Goal: Check status: Check status

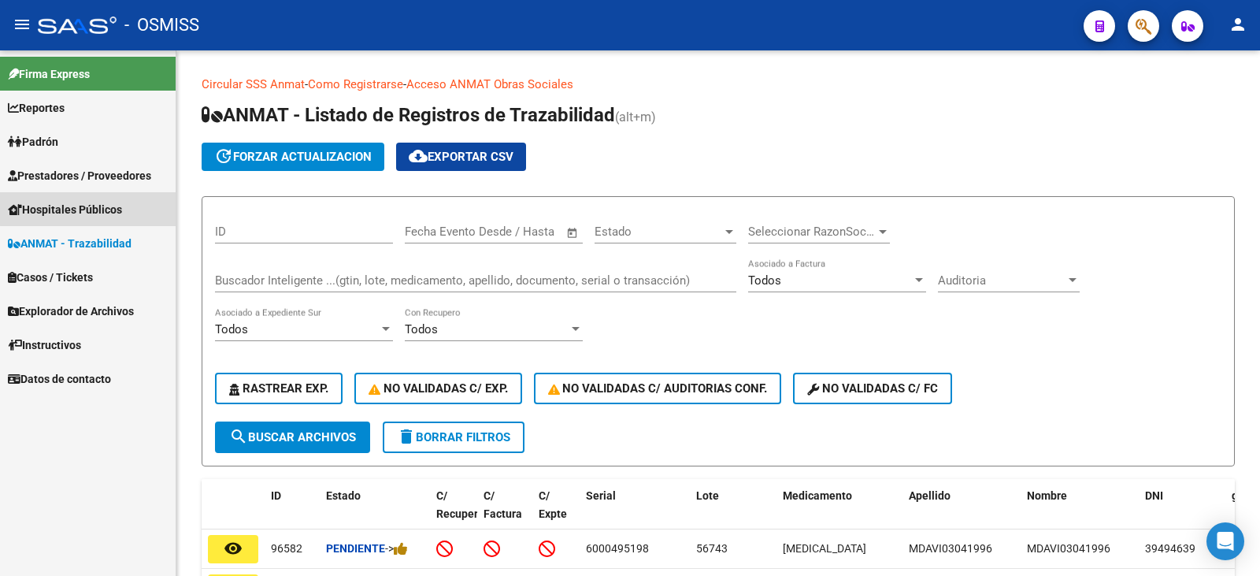
click at [102, 204] on span "Hospitales Públicos" at bounding box center [65, 209] width 114 height 17
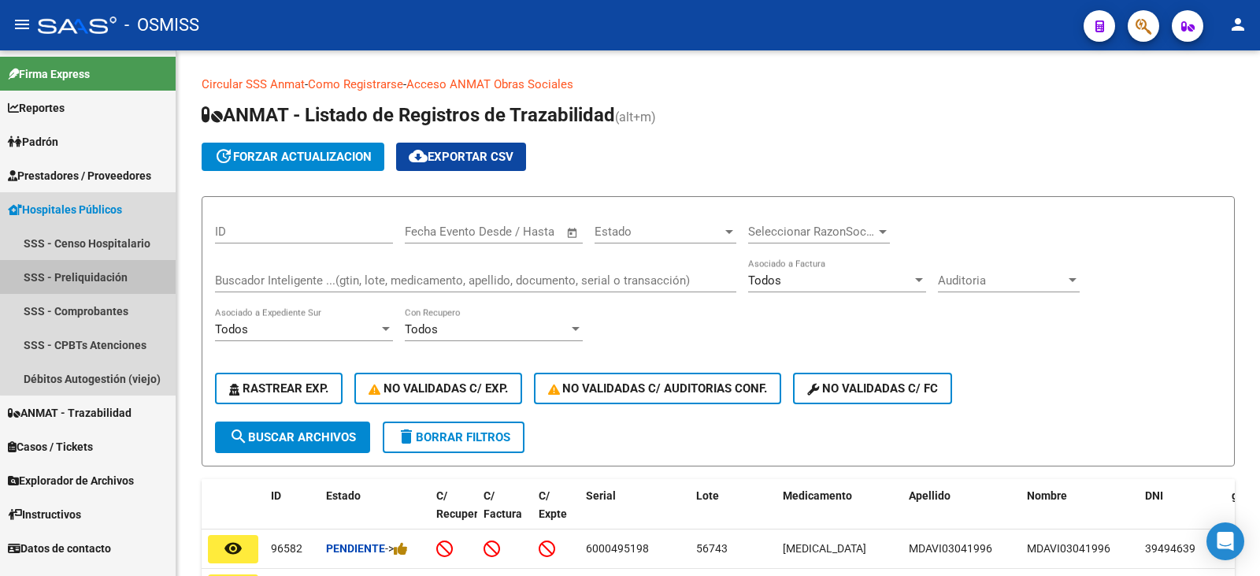
click at [91, 268] on link "SSS - Preliquidación" at bounding box center [88, 277] width 176 height 34
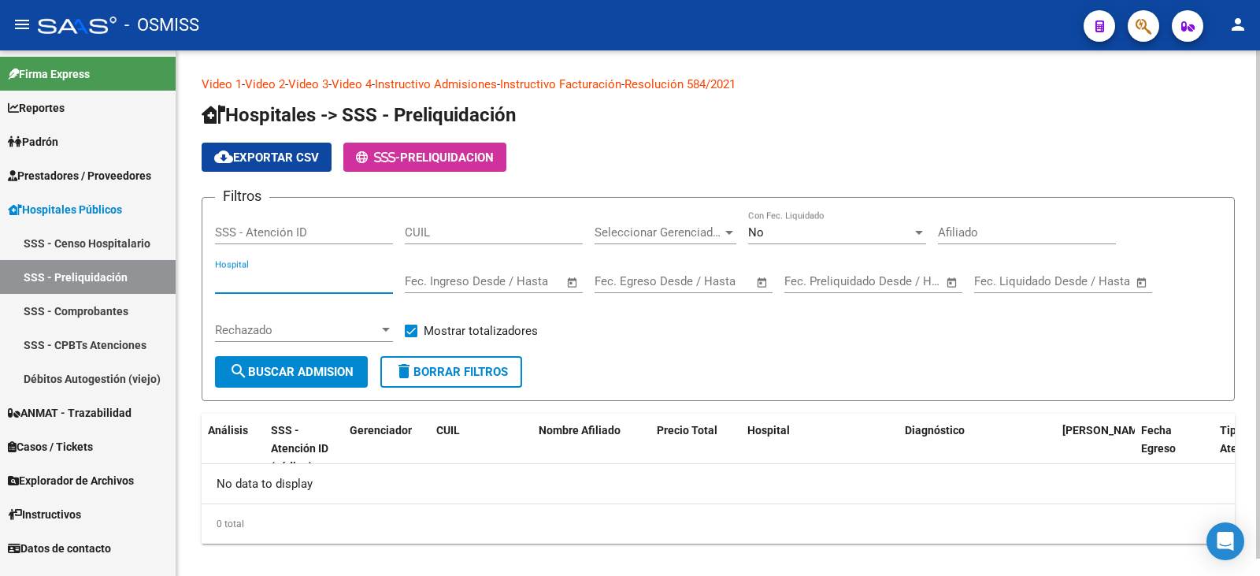
click at [269, 286] on input "Hospital" at bounding box center [304, 281] width 178 height 14
click at [279, 282] on input "Hospital" at bounding box center [304, 281] width 178 height 14
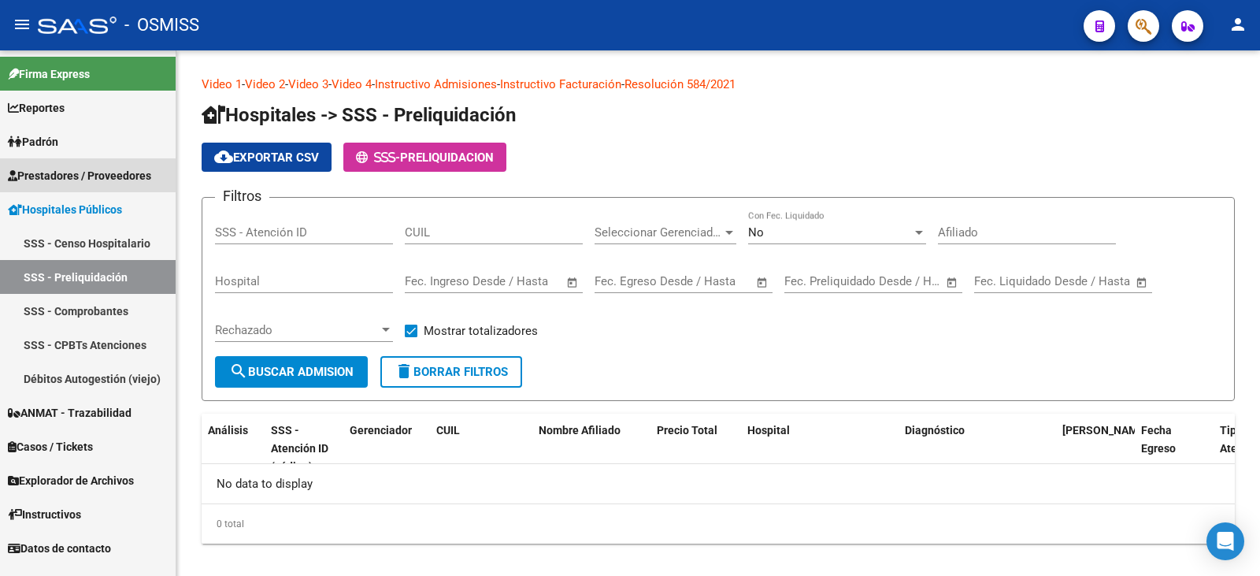
click at [70, 169] on span "Prestadores / Proveedores" at bounding box center [79, 175] width 143 height 17
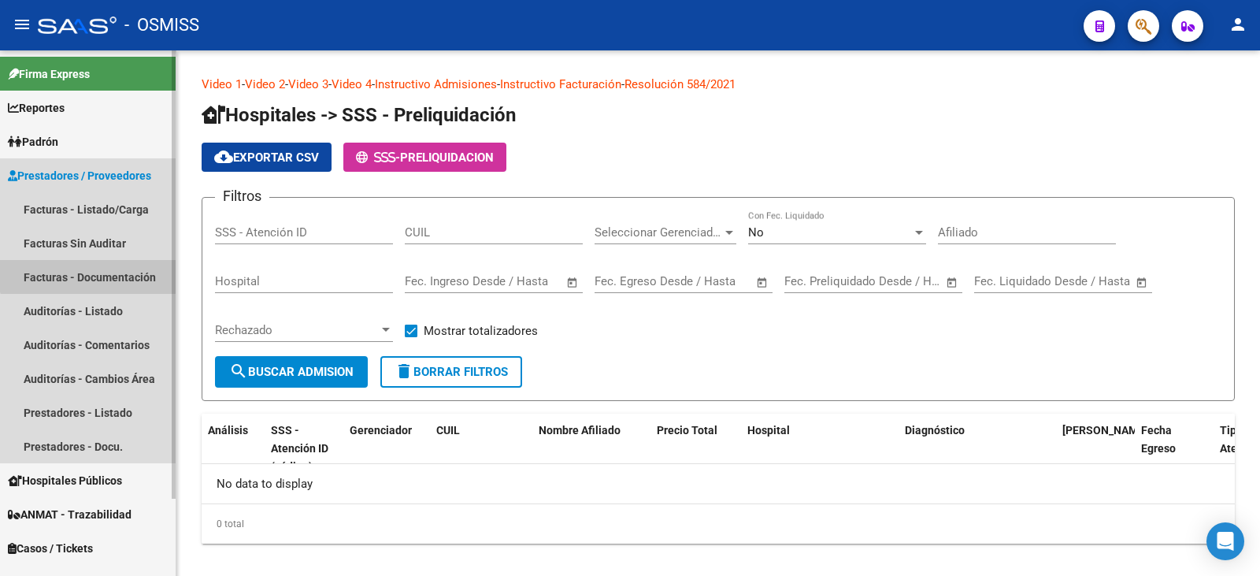
click at [95, 271] on link "Facturas - Documentación" at bounding box center [88, 277] width 176 height 34
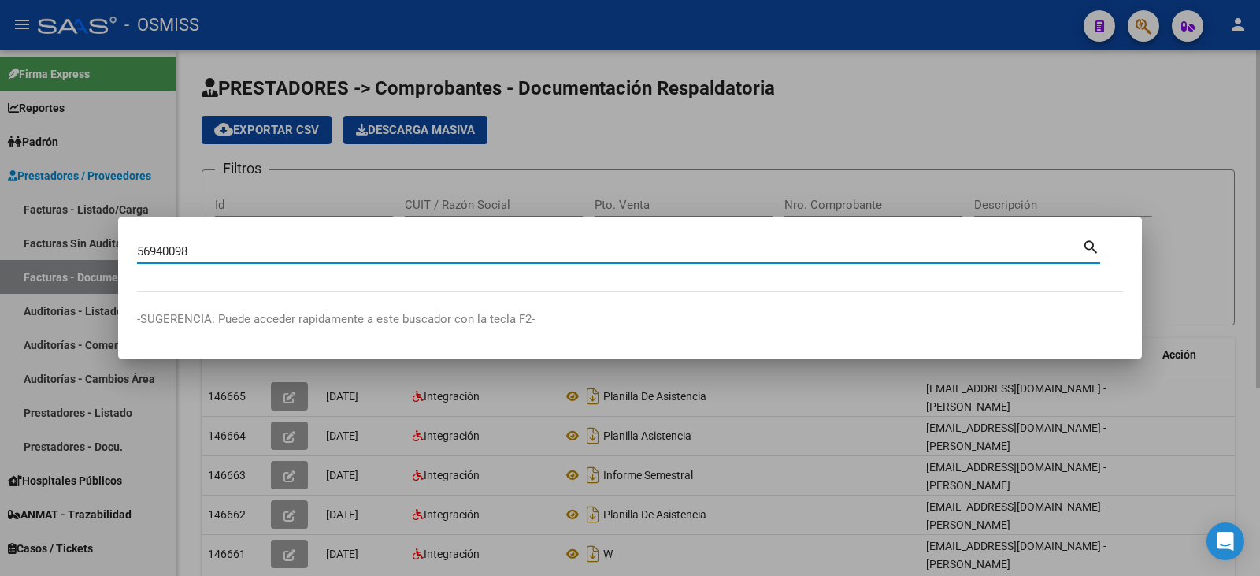
type input "56940098"
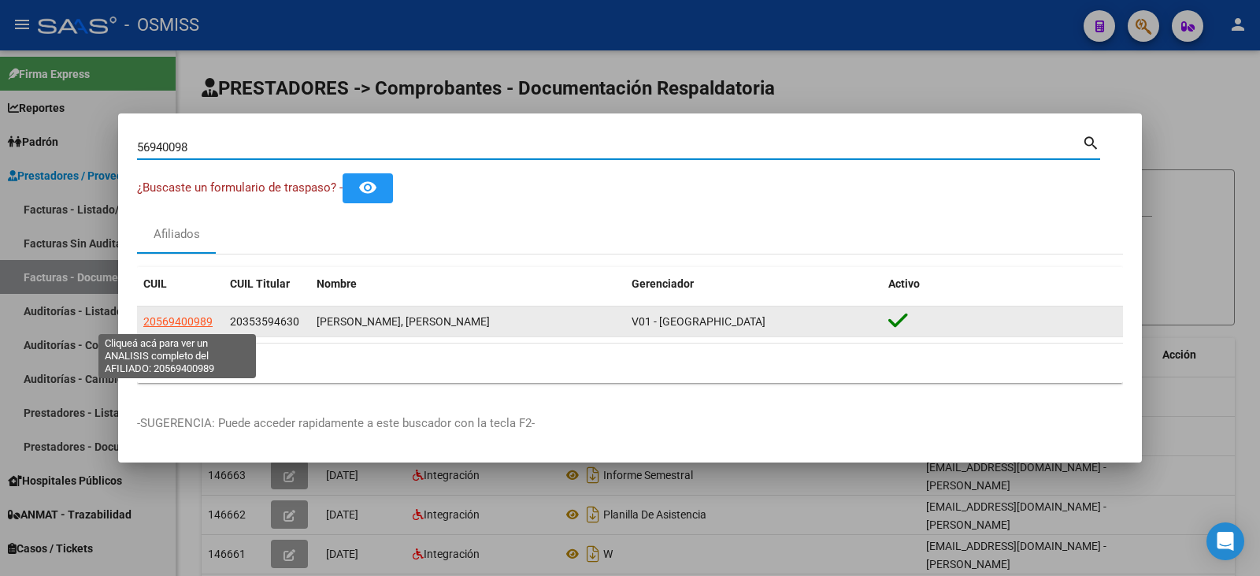
click at [189, 320] on span "20569400989" at bounding box center [177, 321] width 69 height 13
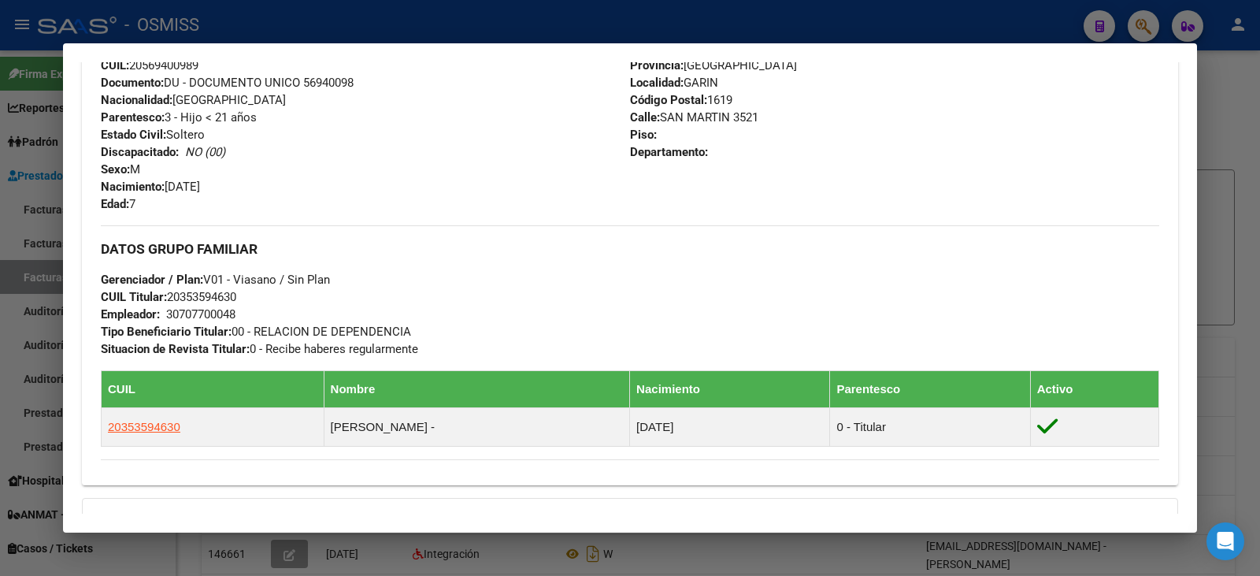
scroll to position [790, 0]
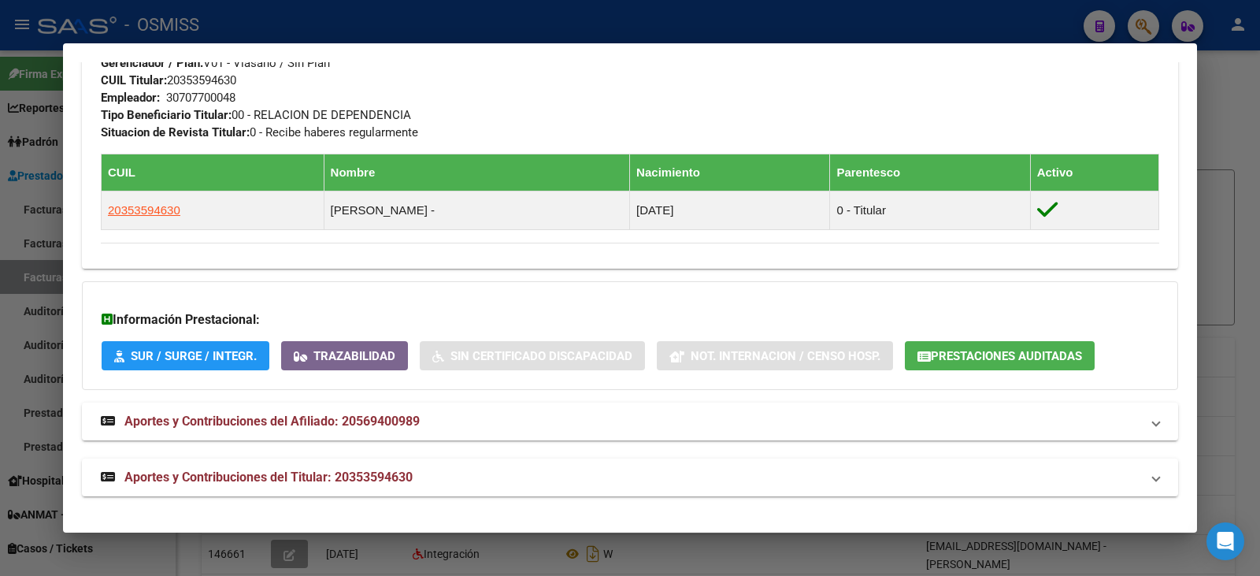
click at [970, 354] on span "Prestaciones Auditadas" at bounding box center [1006, 356] width 151 height 14
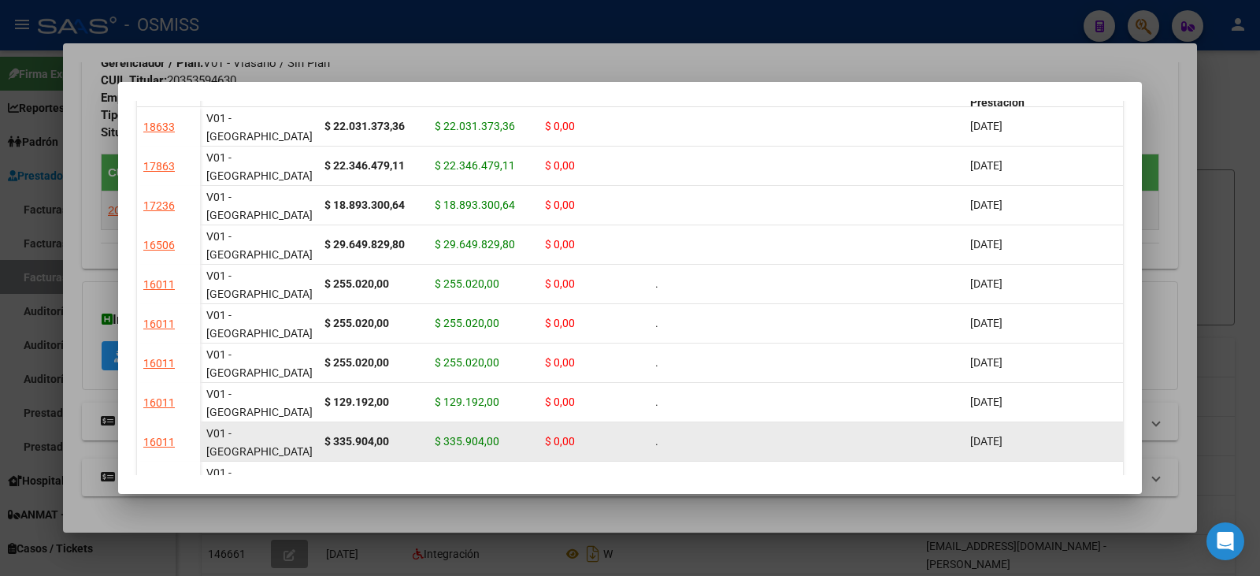
scroll to position [0, 0]
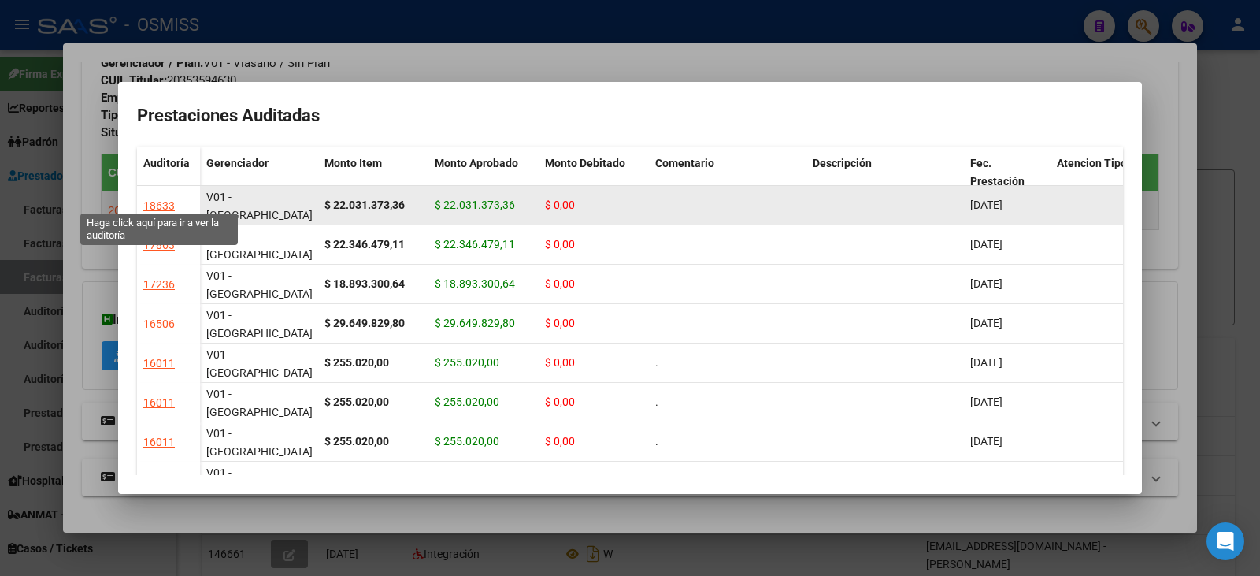
click at [153, 197] on div "18633" at bounding box center [159, 206] width 32 height 18
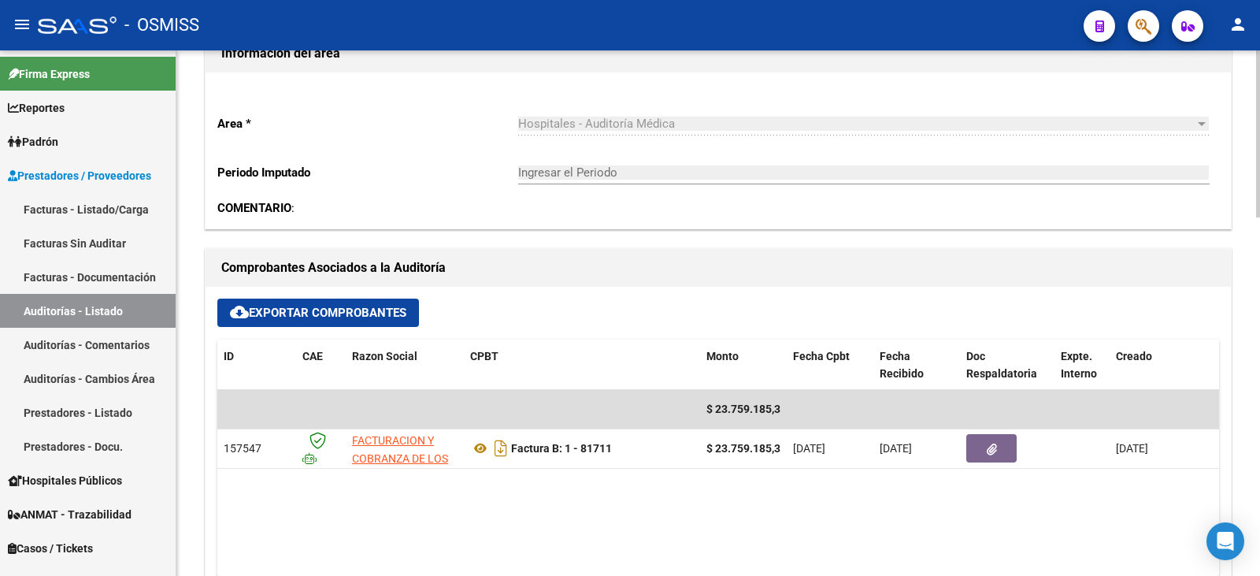
scroll to position [473, 0]
